Goal: Task Accomplishment & Management: Manage account settings

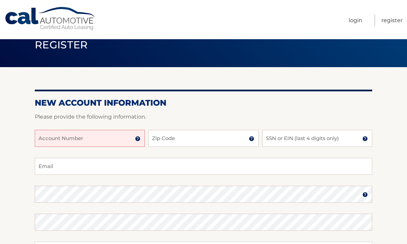
scroll to position [22, 0]
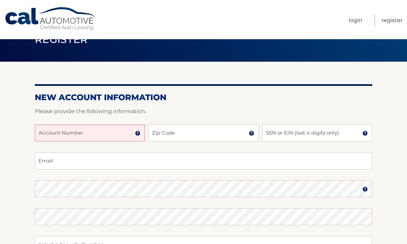
click at [98, 133] on input "Account Number" at bounding box center [90, 133] width 110 height 17
click at [160, 153] on input "Email" at bounding box center [204, 161] width 338 height 17
click at [173, 133] on input "Zip Code" at bounding box center [203, 133] width 110 height 17
type input "10306"
click at [295, 130] on input "SSN or EIN (last 4 digits only)" at bounding box center [317, 133] width 110 height 17
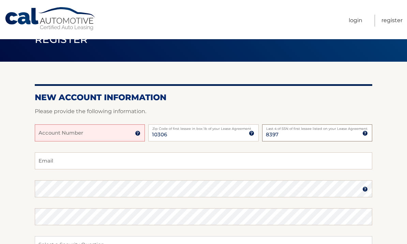
type input "8397"
click at [105, 161] on input "Email" at bounding box center [204, 161] width 338 height 17
type input "lillrae@aol.com"
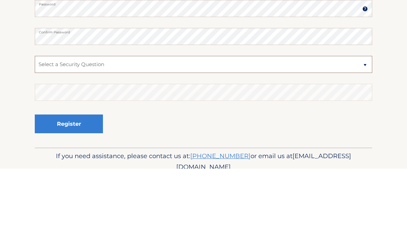
click at [255, 131] on select "Select a Security Question What was the name of your elementary school? What is…" at bounding box center [204, 139] width 338 height 17
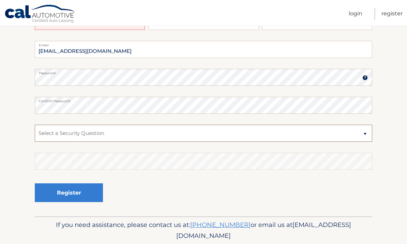
select select "2"
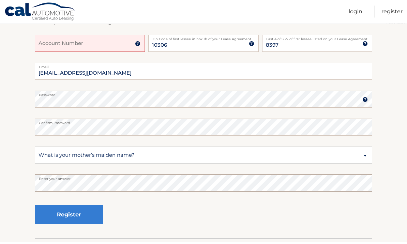
scroll to position [106, 0]
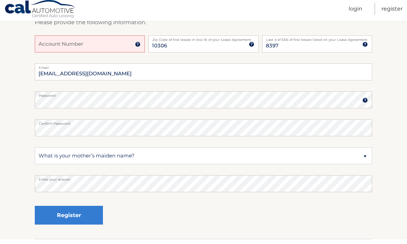
click at [140, 46] on img at bounding box center [137, 48] width 5 height 5
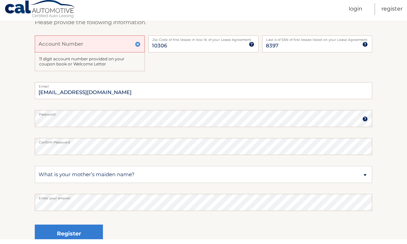
scroll to position [111, 0]
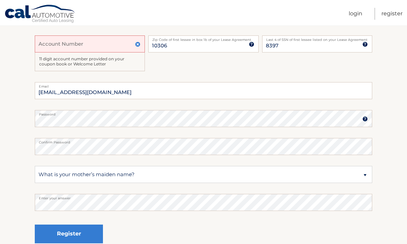
click at [83, 44] on input "Account Number" at bounding box center [90, 43] width 110 height 17
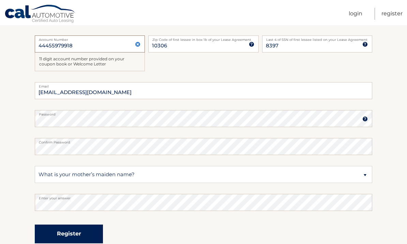
type input "44455979918"
click at [76, 233] on button "Register" at bounding box center [69, 234] width 68 height 19
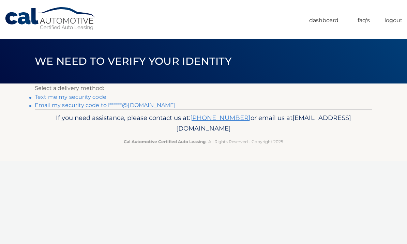
click at [86, 97] on link "Text me my security code" at bounding box center [71, 97] width 72 height 6
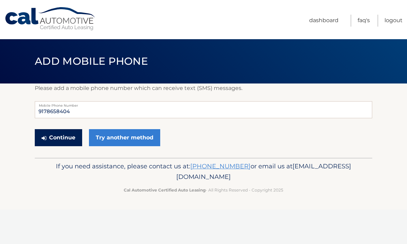
click at [57, 138] on button "Continue" at bounding box center [58, 137] width 47 height 17
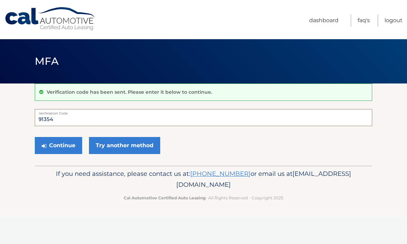
type input "91354"
click at [218, 145] on div "Continue Try another method" at bounding box center [204, 145] width 338 height 23
click at [54, 146] on button "Continue" at bounding box center [58, 145] width 47 height 17
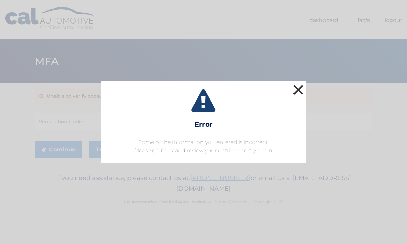
click at [302, 86] on button "×" at bounding box center [299, 90] width 14 height 14
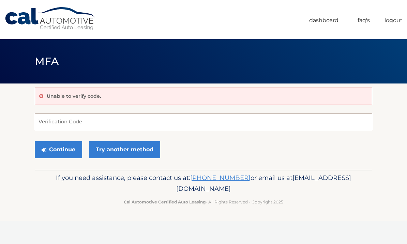
click at [64, 126] on input "Verification Code" at bounding box center [204, 121] width 338 height 17
type input "913454"
click at [56, 157] on button "Continue" at bounding box center [58, 149] width 47 height 17
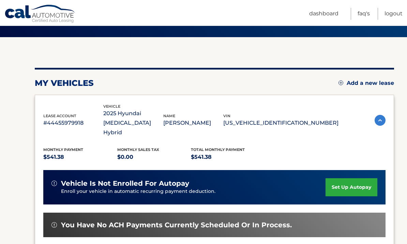
scroll to position [47, 0]
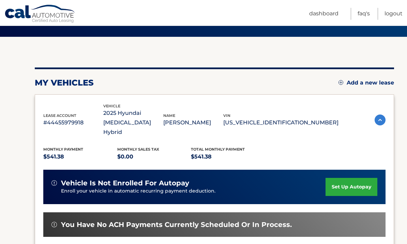
click at [352, 178] on link "set up autopay" at bounding box center [352, 187] width 52 height 18
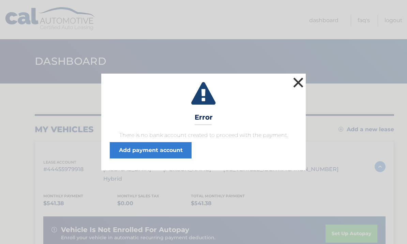
click at [300, 83] on button "×" at bounding box center [299, 83] width 14 height 14
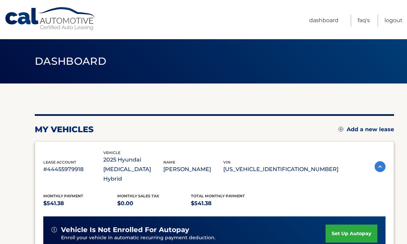
click at [347, 225] on link "set up autopay" at bounding box center [352, 234] width 52 height 18
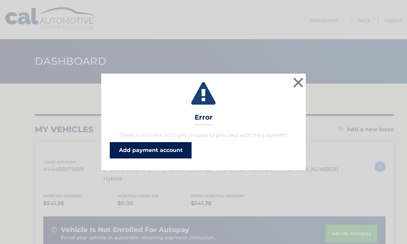
click at [155, 152] on link "Add payment account" at bounding box center [151, 150] width 82 height 16
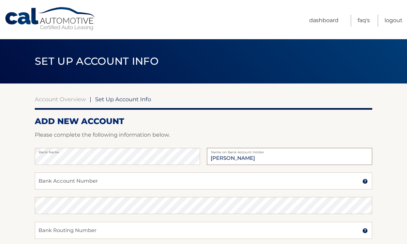
type input "Lillian Phillips"
click at [94, 184] on input "Bank Account Number" at bounding box center [204, 181] width 338 height 17
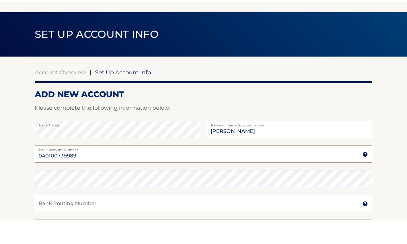
scroll to position [9, 0]
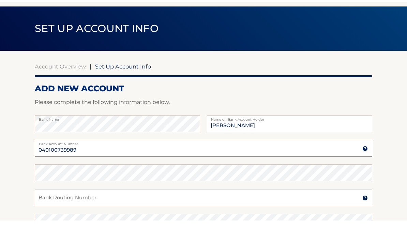
type input "040100739989"
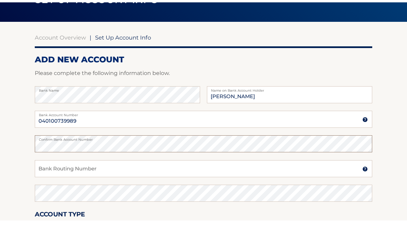
scroll to position [44, 0]
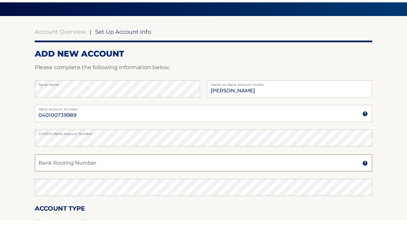
click at [210, 178] on input "Bank Routing Number" at bounding box center [204, 186] width 338 height 17
type input "084301767"
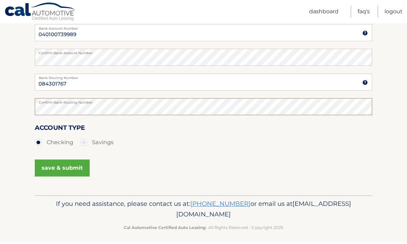
scroll to position [150, 0]
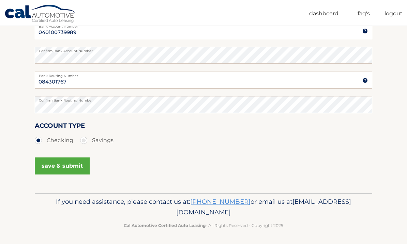
click at [73, 166] on button "save & submit" at bounding box center [62, 166] width 55 height 17
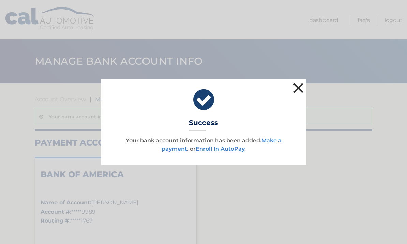
click at [297, 87] on button "×" at bounding box center [299, 88] width 14 height 14
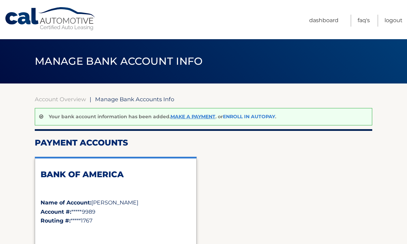
click at [256, 117] on link "Enroll In AutoPay" at bounding box center [249, 117] width 52 height 6
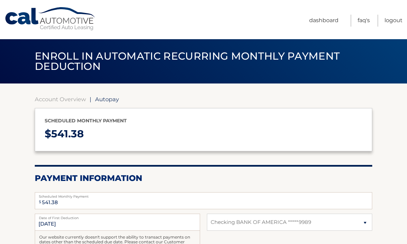
select select "MzMzMDZiNTctODgxYi00MDZlLThhMDEtYzM1N2IyZjU5M2Vm"
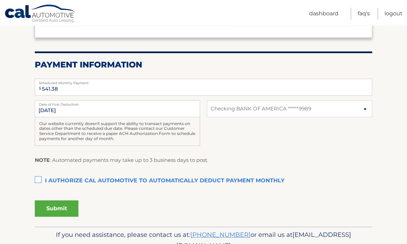
scroll to position [114, 0]
click at [42, 179] on label "I authorize cal automotive to automatically deduct payment monthly This checkbo…" at bounding box center [204, 181] width 338 height 14
click at [0, 0] on input "I authorize cal automotive to automatically deduct payment monthly This checkbo…" at bounding box center [0, 0] width 0 height 0
click at [43, 113] on input "9/26/2025" at bounding box center [117, 108] width 165 height 17
click at [39, 110] on input "9/26/2025" at bounding box center [117, 108] width 165 height 17
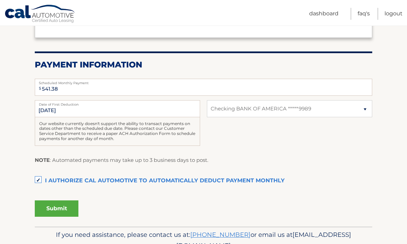
click at [46, 105] on label "Date of First Deduction" at bounding box center [117, 102] width 165 height 5
click at [46, 105] on input "9/26/2025" at bounding box center [117, 108] width 165 height 17
click at [77, 111] on input "9/26/2025" at bounding box center [117, 108] width 165 height 17
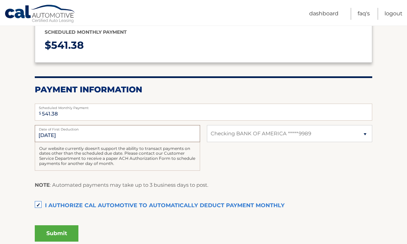
scroll to position [0, 0]
